Goal: Task Accomplishment & Management: Complete application form

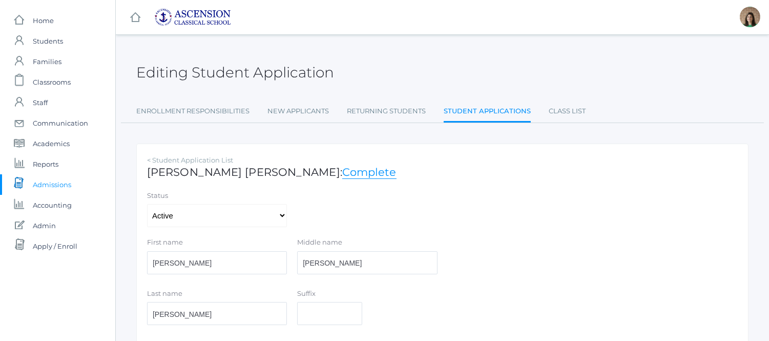
click at [59, 181] on span "Admissions" at bounding box center [52, 184] width 38 height 20
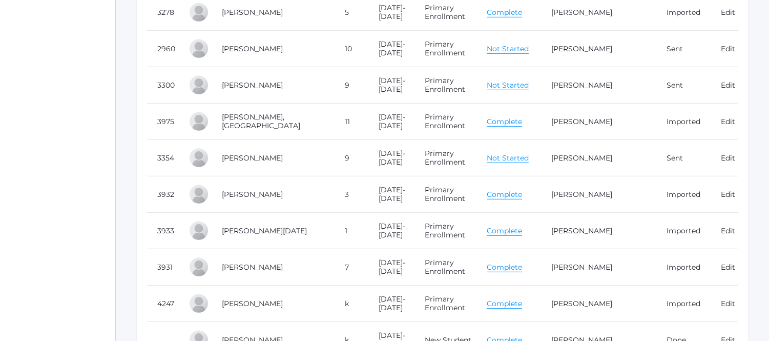
scroll to position [1134, 0]
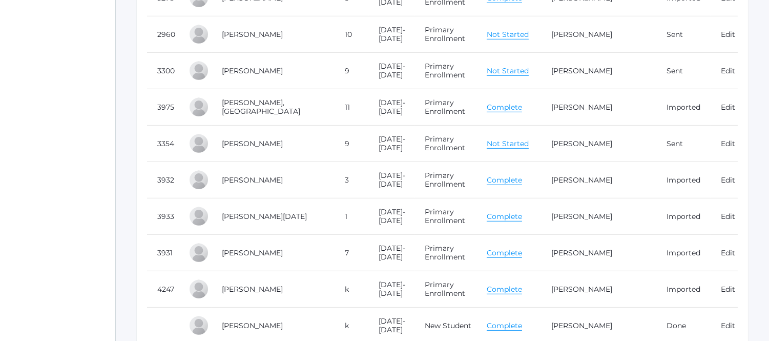
click at [521, 180] on link "Complete" at bounding box center [504, 180] width 35 height 10
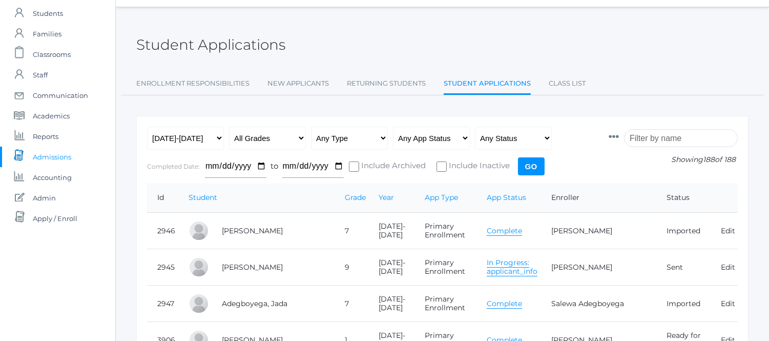
scroll to position [0, 0]
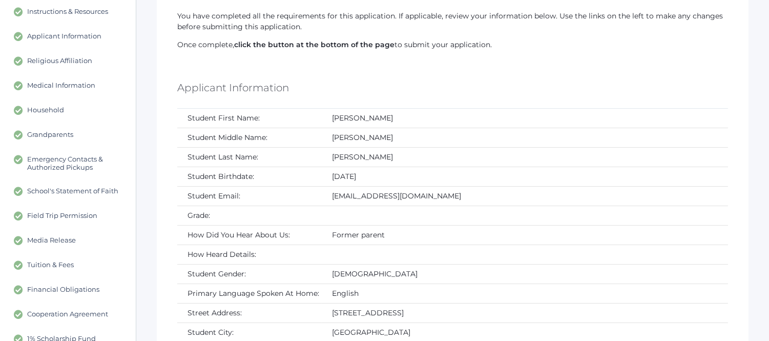
scroll to position [117, 0]
click at [86, 166] on span "Emergency Contacts & Authorized Pickups" at bounding box center [76, 162] width 98 height 16
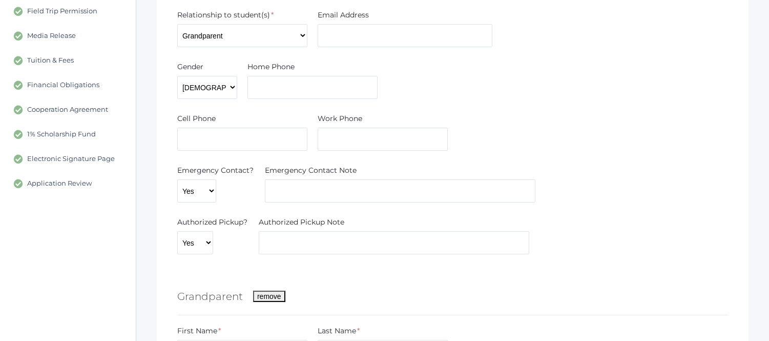
scroll to position [320, 0]
